Goal: Navigation & Orientation: Find specific page/section

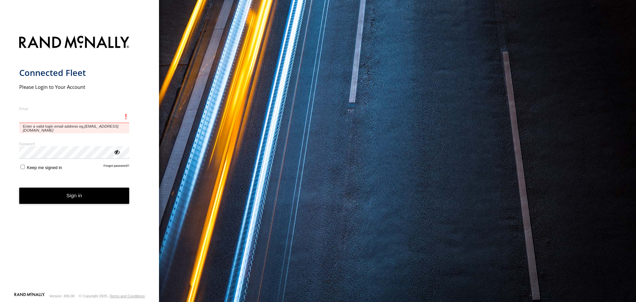
type input "**********"
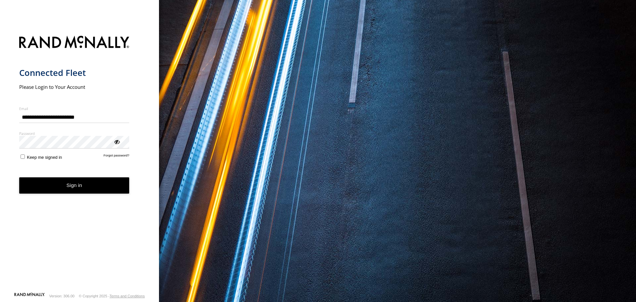
click at [25, 156] on label "Keep me signed in" at bounding box center [40, 156] width 43 height 6
click at [47, 187] on button "Sign in" at bounding box center [74, 185] width 110 height 16
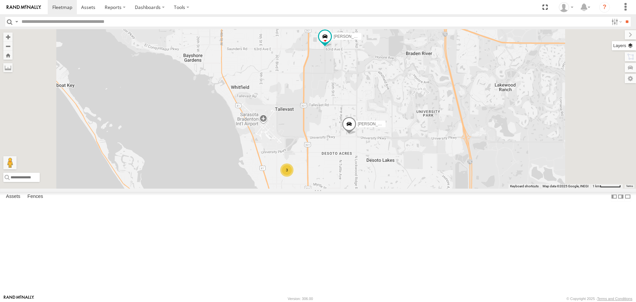
click at [630, 48] on label at bounding box center [624, 45] width 24 height 9
click at [0, 0] on span "Basemaps" at bounding box center [0, 0] width 0 height 0
click at [0, 0] on span "Roadmap" at bounding box center [0, 0] width 0 height 0
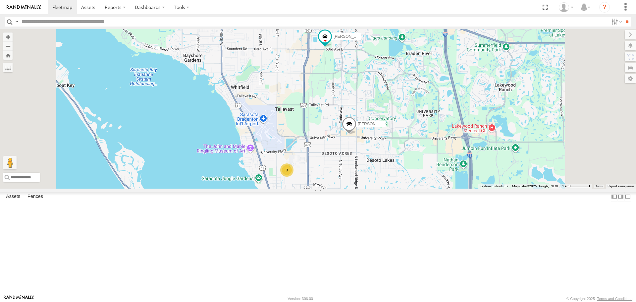
click at [0, 0] on span "Overlays" at bounding box center [0, 0] width 0 height 0
click at [0, 0] on span "Traffic" at bounding box center [0, 0] width 0 height 0
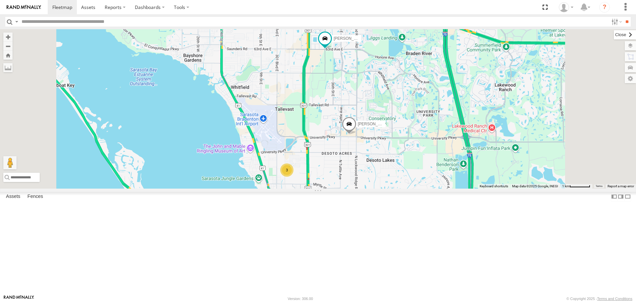
click at [614, 39] on label at bounding box center [625, 34] width 22 height 9
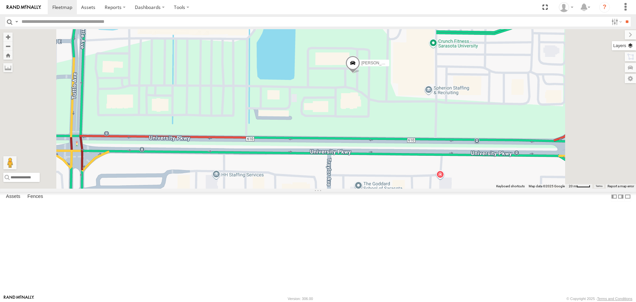
click at [627, 46] on label at bounding box center [624, 45] width 24 height 9
click at [545, 179] on div "[PERSON_NAME] [PERSON_NAME]" at bounding box center [318, 108] width 636 height 159
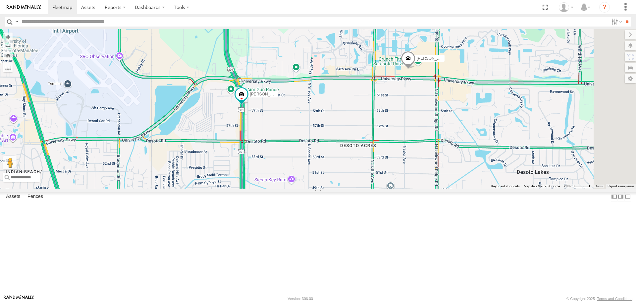
drag, startPoint x: 331, startPoint y: 217, endPoint x: 330, endPoint y: 182, distance: 35.5
click at [330, 188] on div "[PERSON_NAME] [PERSON_NAME] 3" at bounding box center [318, 108] width 636 height 159
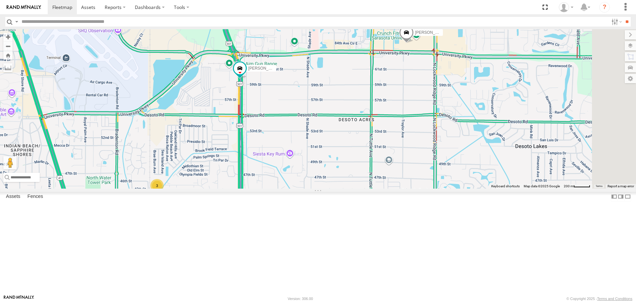
drag, startPoint x: 330, startPoint y: 182, endPoint x: 329, endPoint y: 178, distance: 3.7
click at [329, 178] on div "[PERSON_NAME] [PERSON_NAME] 3" at bounding box center [318, 108] width 636 height 159
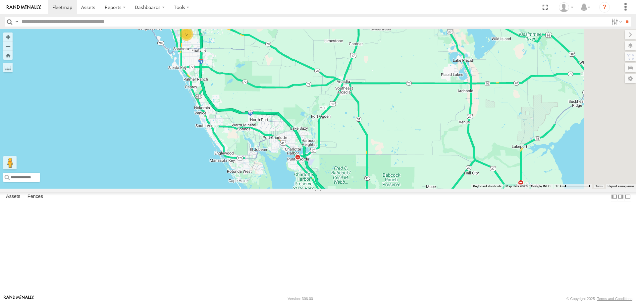
drag, startPoint x: 413, startPoint y: 183, endPoint x: 289, endPoint y: 108, distance: 145.4
click at [289, 108] on div "5" at bounding box center [318, 108] width 636 height 159
